Goal: Find contact information: Find contact information

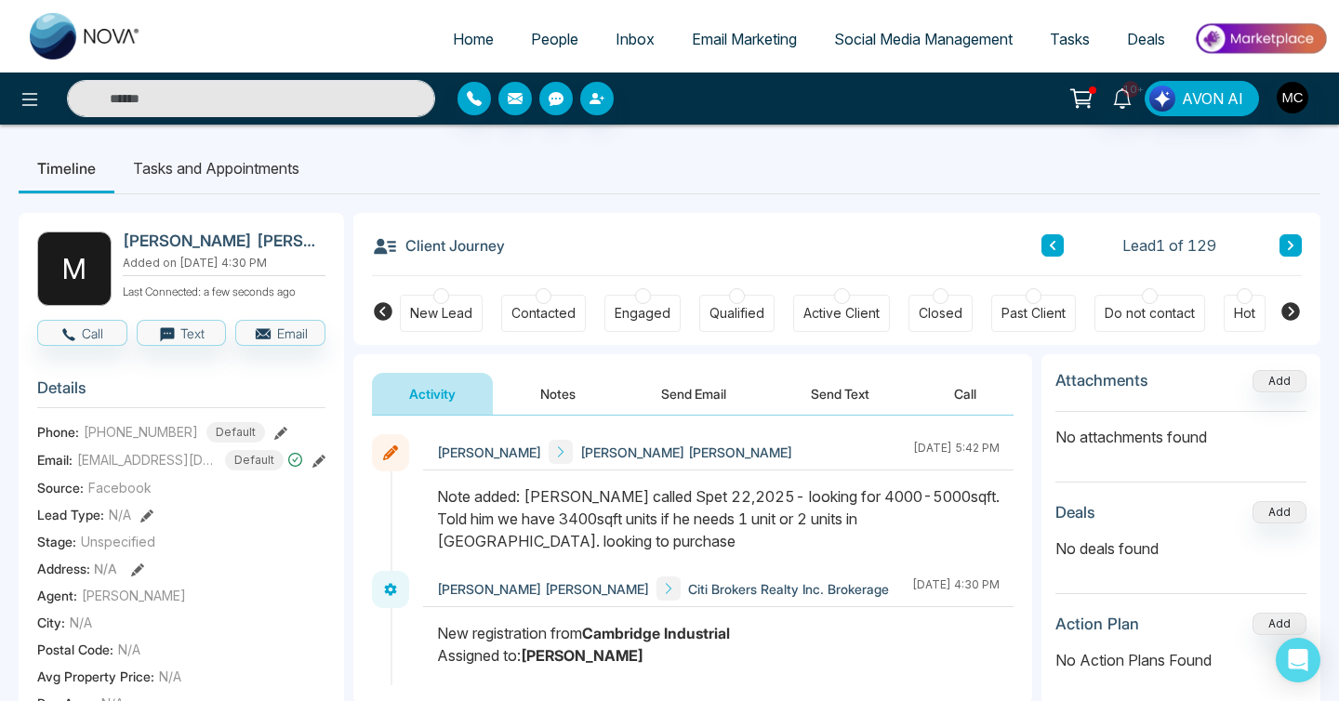
click at [471, 45] on span "Home" at bounding box center [473, 39] width 41 height 19
select select "*"
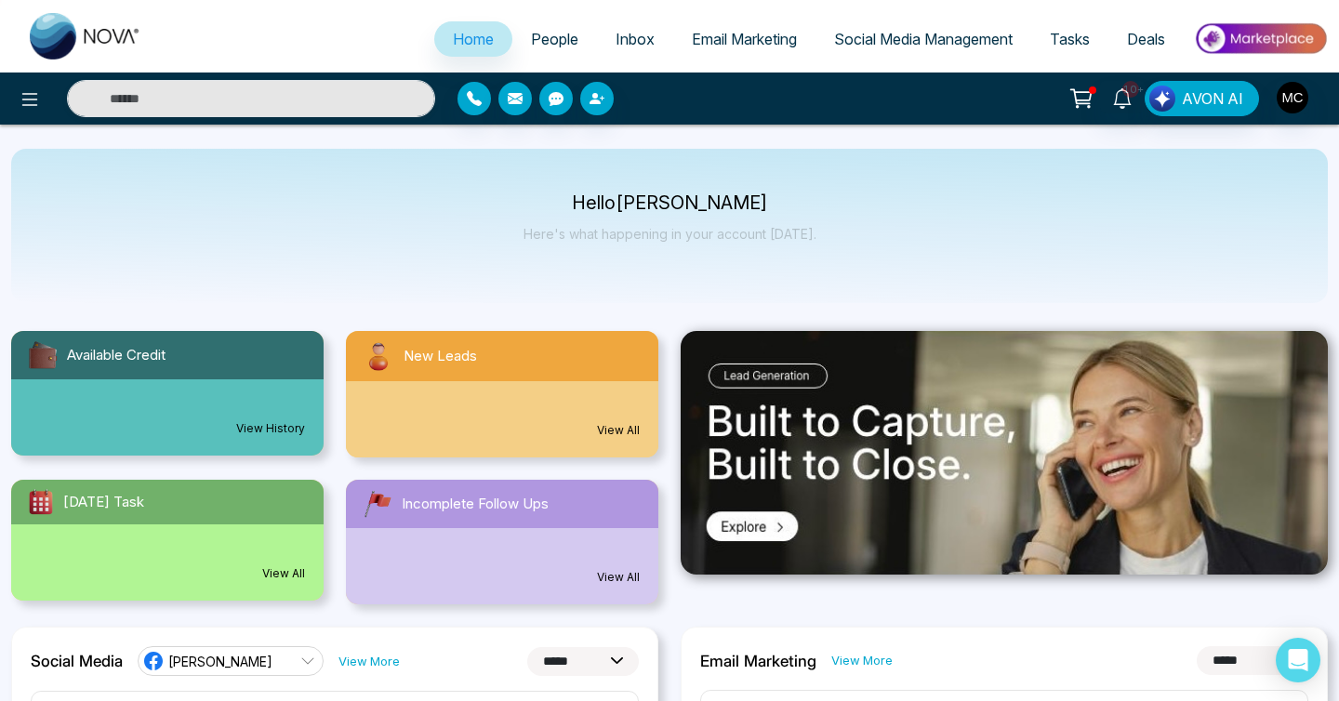
click at [510, 397] on div "5 View All" at bounding box center [502, 419] width 312 height 76
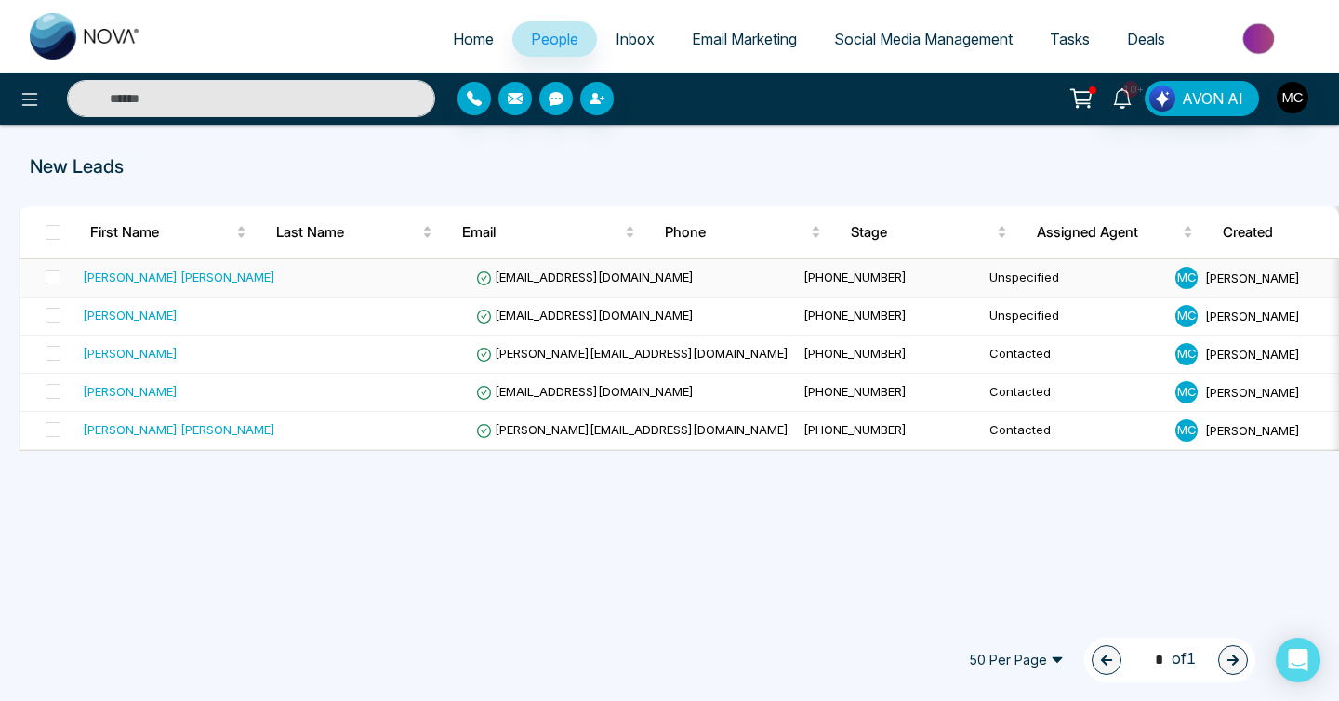
click at [413, 288] on td at bounding box center [376, 278] width 186 height 38
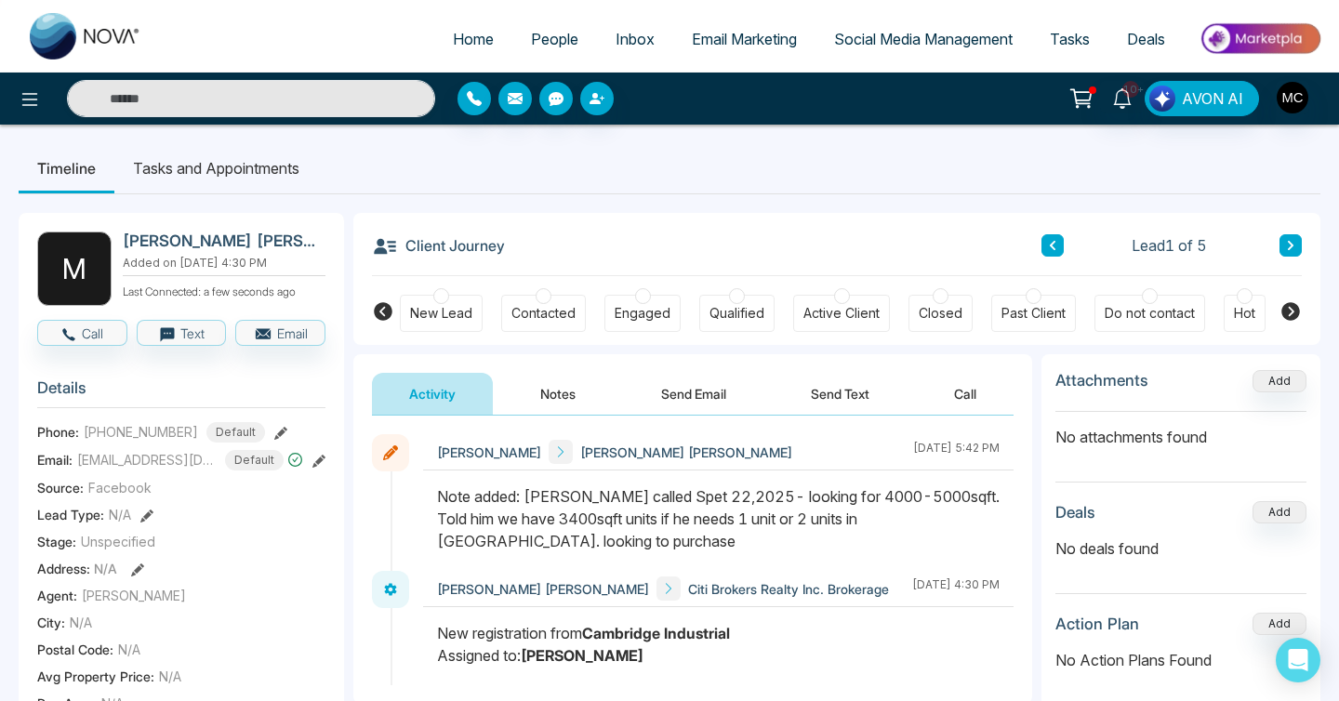
click at [128, 241] on h2 "[PERSON_NAME] [PERSON_NAME]" at bounding box center [220, 240] width 195 height 19
copy h2 "[PERSON_NAME] [PERSON_NAME]"
drag, startPoint x: 99, startPoint y: 442, endPoint x: 186, endPoint y: 438, distance: 86.5
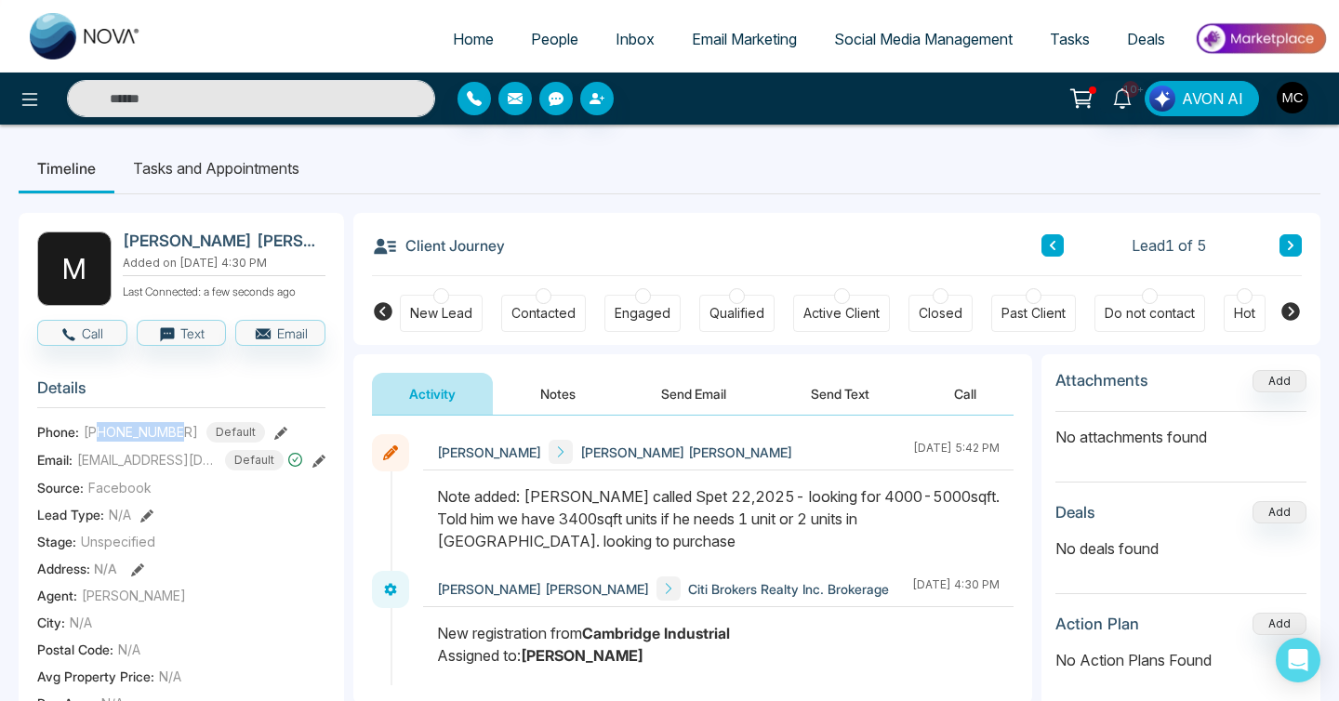
click at [186, 438] on div "[PHONE_NUMBER] Default" at bounding box center [174, 432] width 181 height 20
copy span "6478655776"
click at [161, 463] on span "[EMAIL_ADDRESS][DOMAIN_NAME]" at bounding box center [146, 460] width 139 height 20
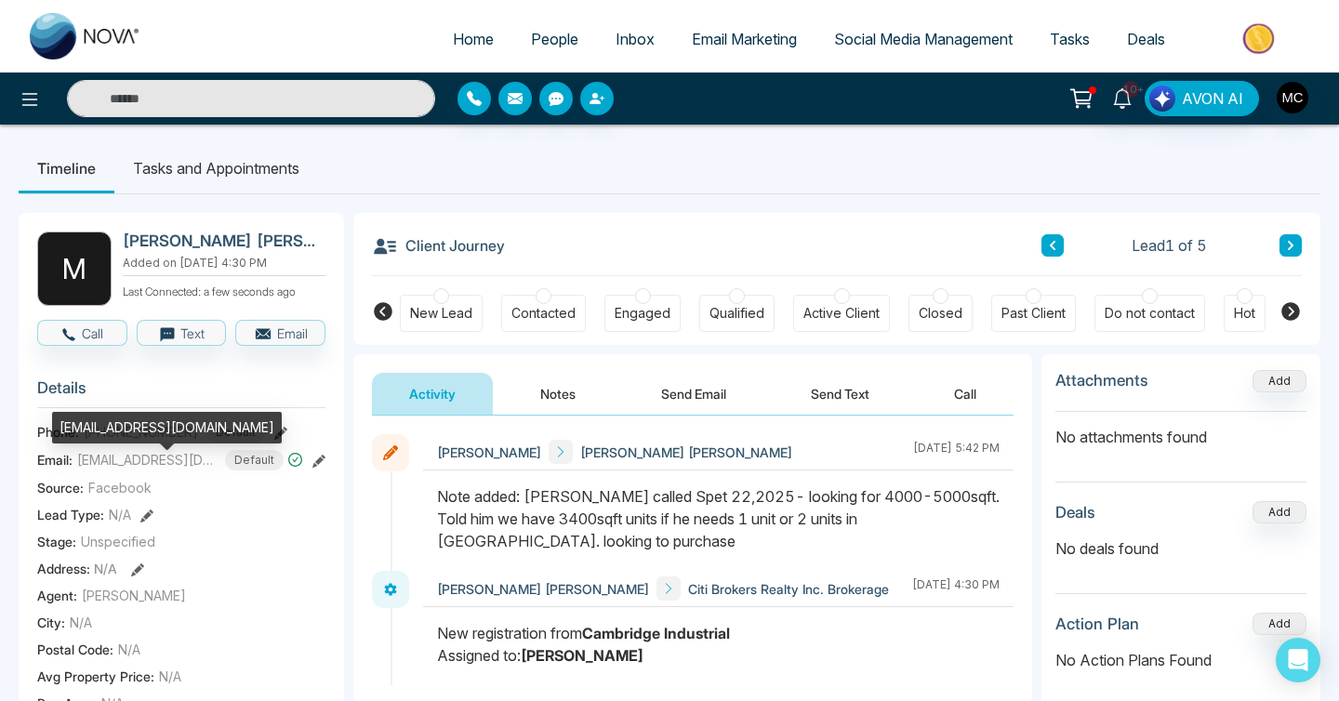
click at [146, 434] on div "[EMAIL_ADDRESS][DOMAIN_NAME]" at bounding box center [167, 428] width 230 height 32
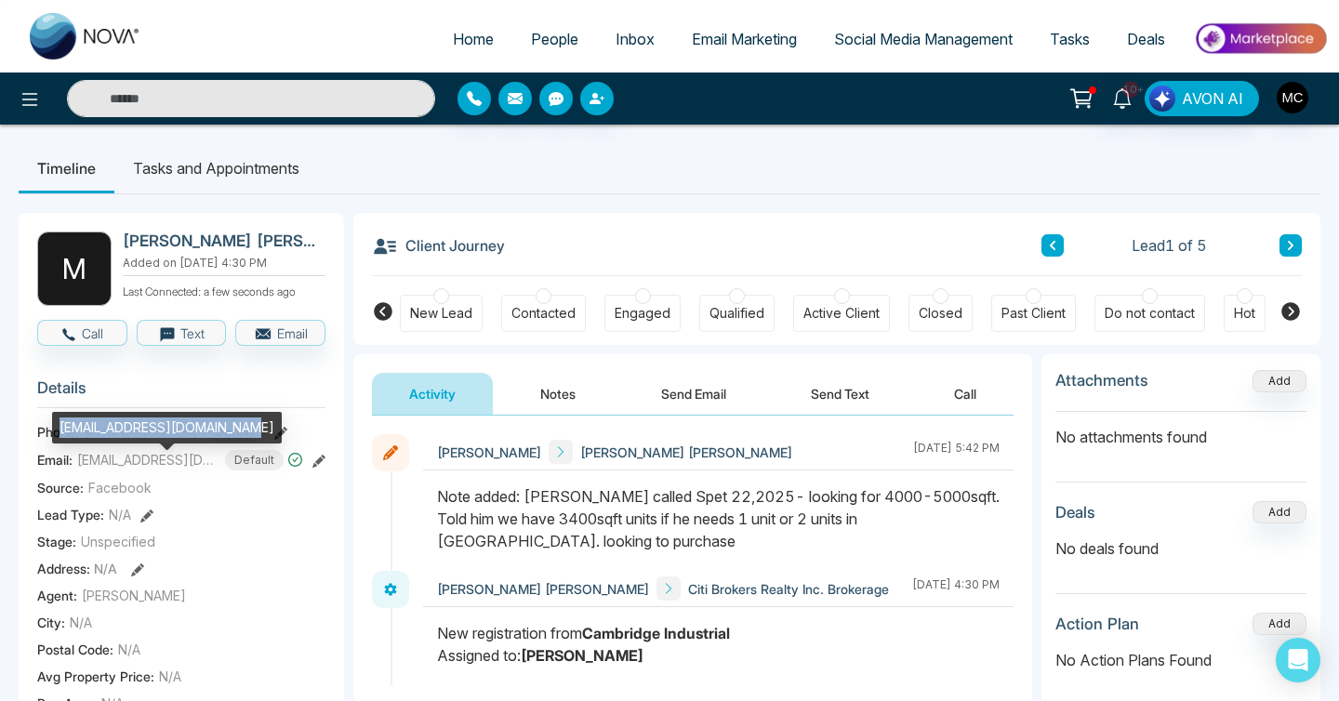
click at [146, 434] on div "[EMAIL_ADDRESS][DOMAIN_NAME]" at bounding box center [167, 428] width 230 height 32
copy div "[EMAIL_ADDRESS][DOMAIN_NAME]"
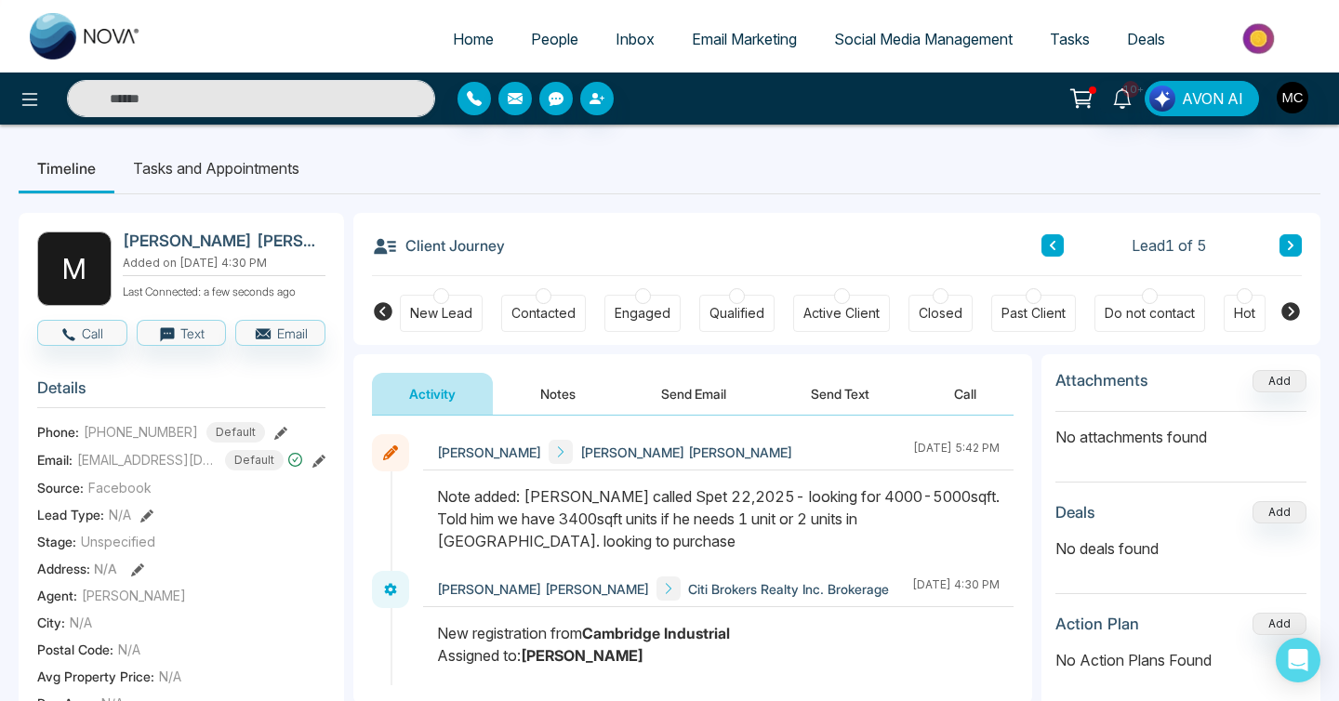
drag, startPoint x: 527, startPoint y: 496, endPoint x: 723, endPoint y: 546, distance: 202.2
click at [723, 546] on div "Note added: [PERSON_NAME] called Spet 22,2025- looking for 4000-5000sqft. Told …" at bounding box center [718, 518] width 562 height 67
